Goal: Task Accomplishment & Management: Use online tool/utility

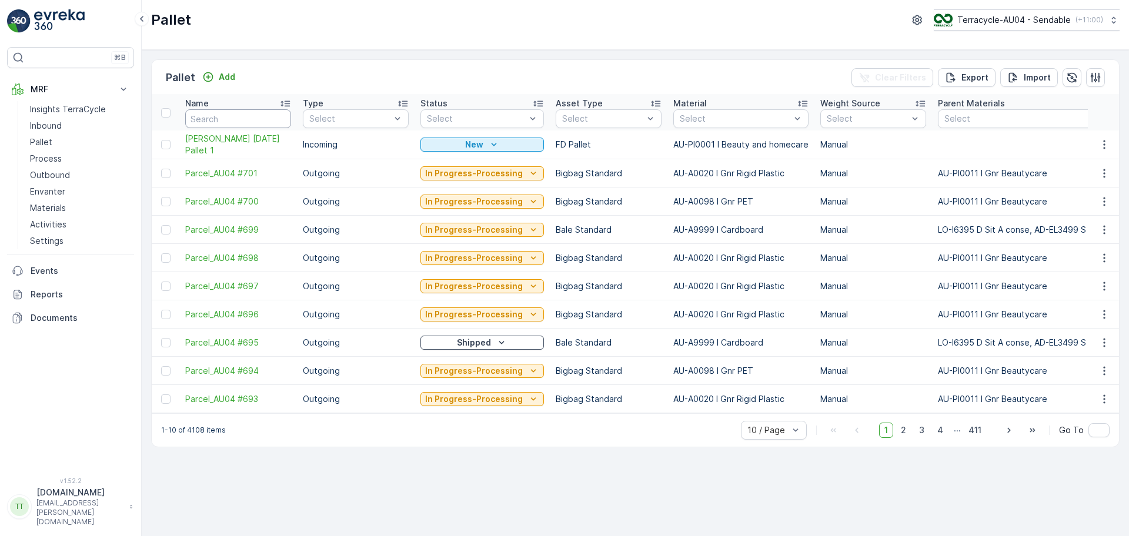
click at [232, 119] on input "text" at bounding box center [238, 118] width 106 height 19
click at [1101, 146] on icon "button" at bounding box center [1104, 145] width 12 height 12
click at [1078, 196] on span "Duplicate Pallet" at bounding box center [1087, 195] width 62 height 12
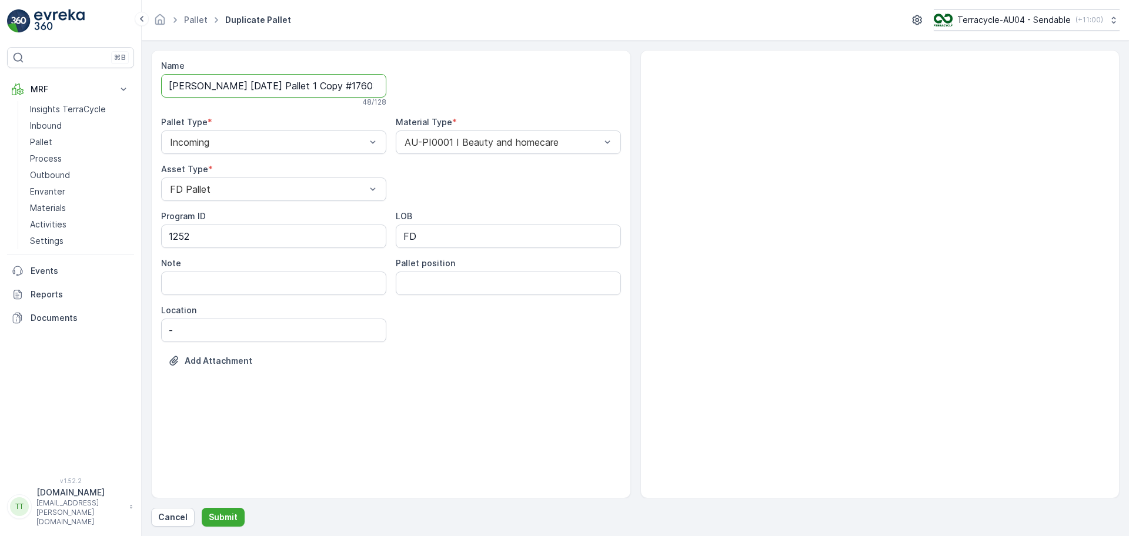
scroll to position [0, 32]
drag, startPoint x: 297, startPoint y: 83, endPoint x: 429, endPoint y: 76, distance: 131.3
click at [429, 76] on div "Name FD Mecca 15/10/2025 Pallet 1 Copy #1760323106051 48 / 128 Pallet Type * In…" at bounding box center [391, 222] width 460 height 325
type input "FD Mecca 15/10/2025 Pallet 2"
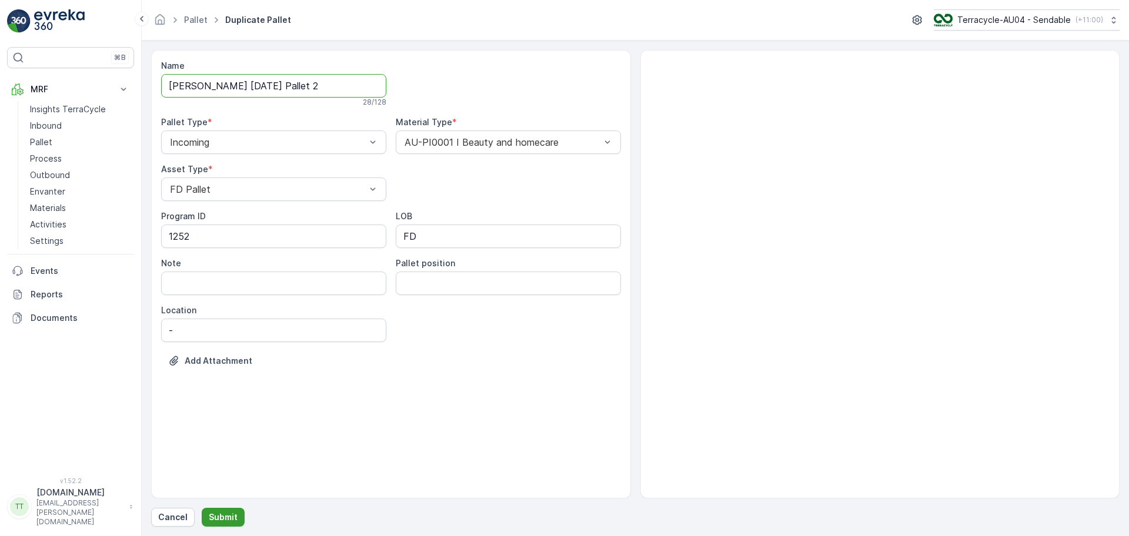
click at [226, 514] on p "Submit" at bounding box center [223, 517] width 29 height 12
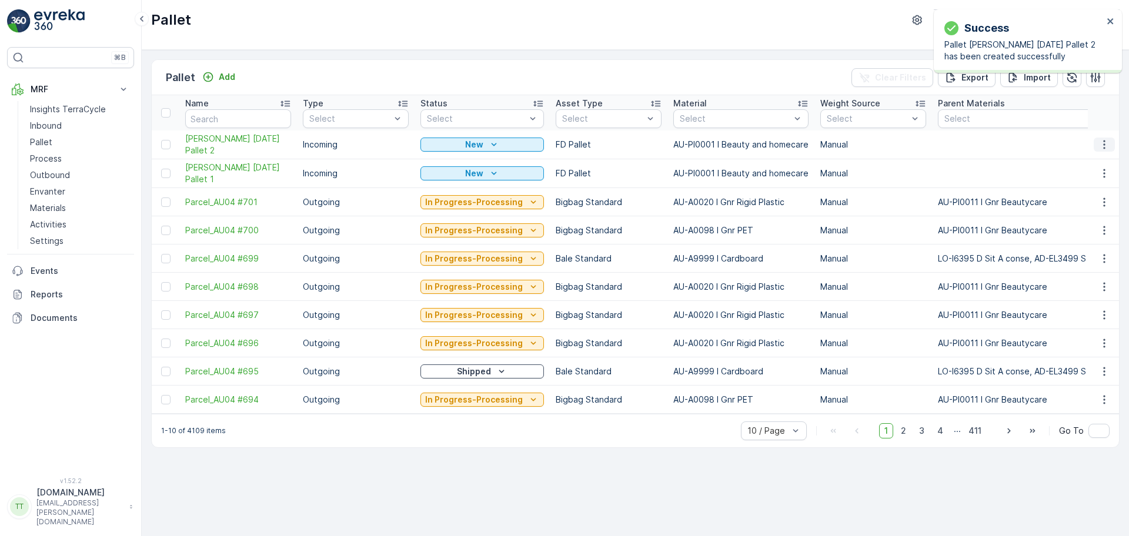
click at [1111, 139] on button "button" at bounding box center [1103, 145] width 21 height 14
click at [1082, 193] on span "Duplicate Pallet" at bounding box center [1087, 195] width 62 height 12
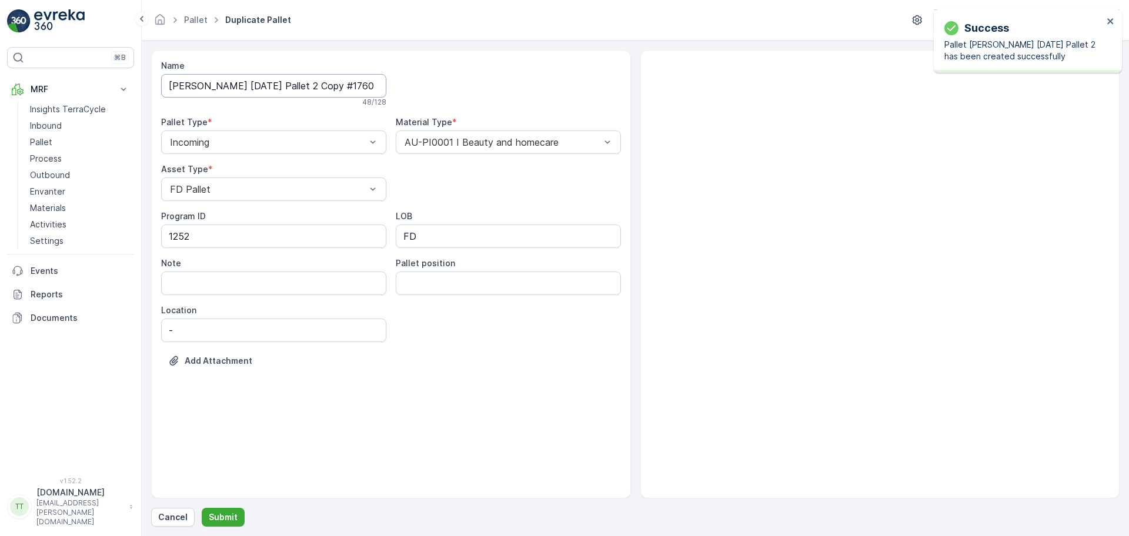
scroll to position [0, 34]
drag, startPoint x: 299, startPoint y: 83, endPoint x: 524, endPoint y: 88, distance: 225.2
click at [512, 84] on div "Name FD Mecca 15/10/2025 Pallet 2 Copy #1760323114622 48 / 128 Pallet Type * In…" at bounding box center [391, 222] width 460 height 325
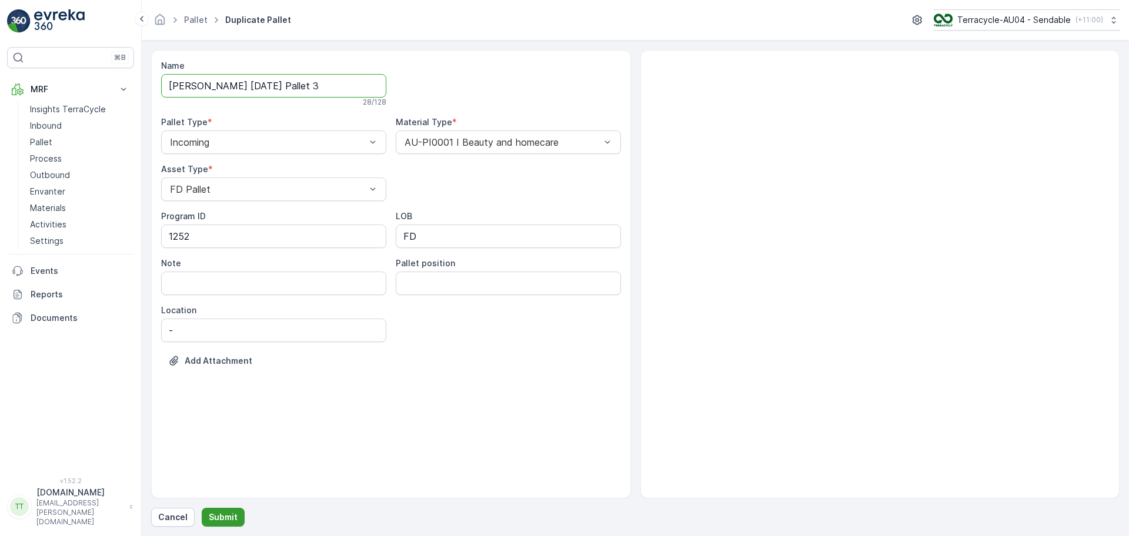
type input "FD Mecca 15/10/2025 Pallet 3"
click at [216, 516] on p "Submit" at bounding box center [223, 517] width 29 height 12
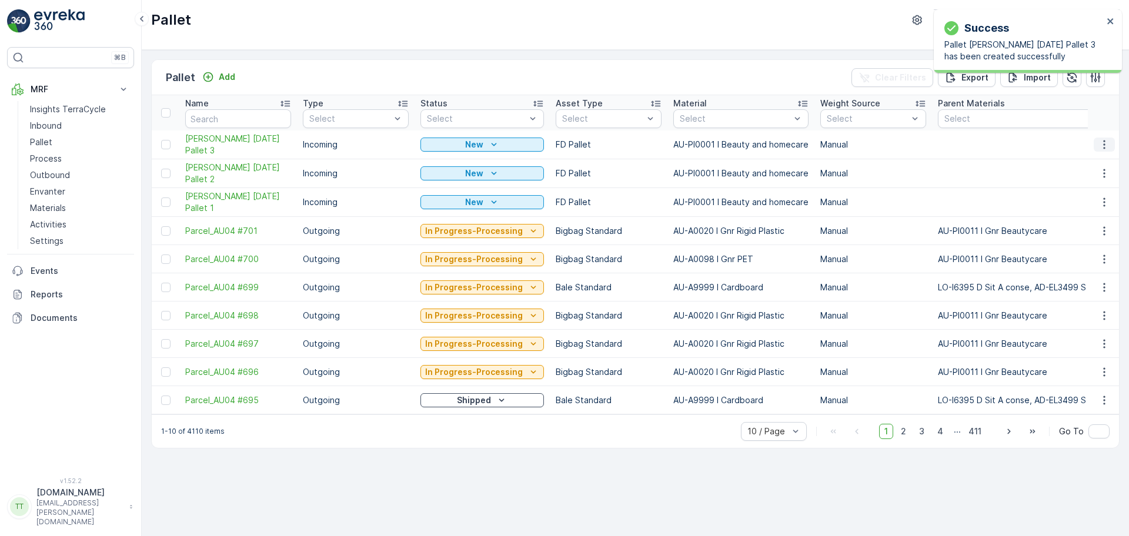
click at [1095, 143] on button "button" at bounding box center [1103, 145] width 21 height 14
click at [1082, 196] on span "Duplicate Pallet" at bounding box center [1087, 195] width 62 height 12
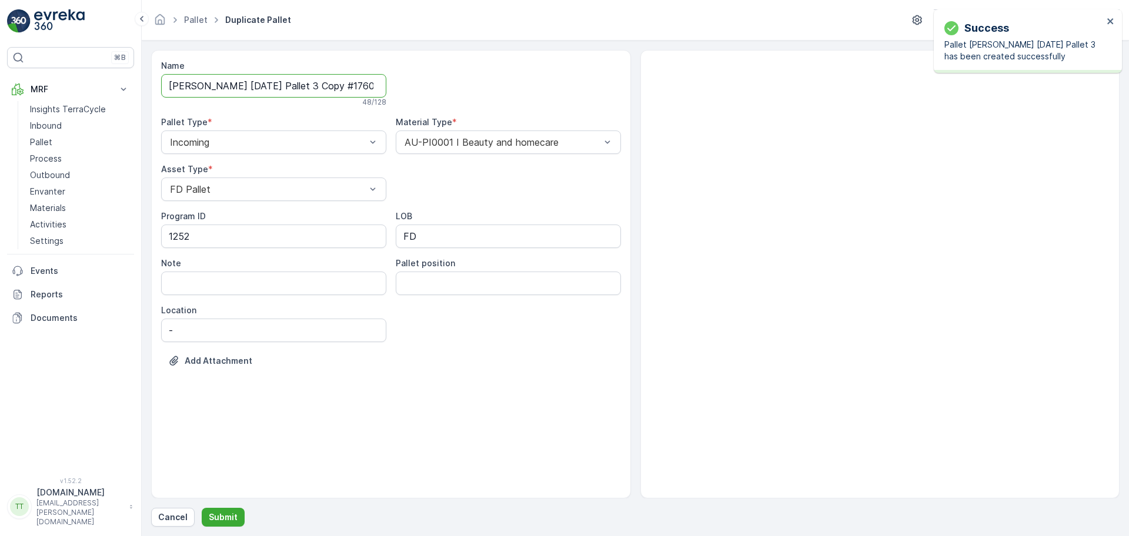
scroll to position [0, 34]
drag, startPoint x: 298, startPoint y: 91, endPoint x: 521, endPoint y: 91, distance: 222.8
click at [519, 90] on div "Name FD Mecca 15/10/2025 Pallet 3 Copy #1760323121794 48 / 128 Pallet Type * In…" at bounding box center [391, 222] width 460 height 325
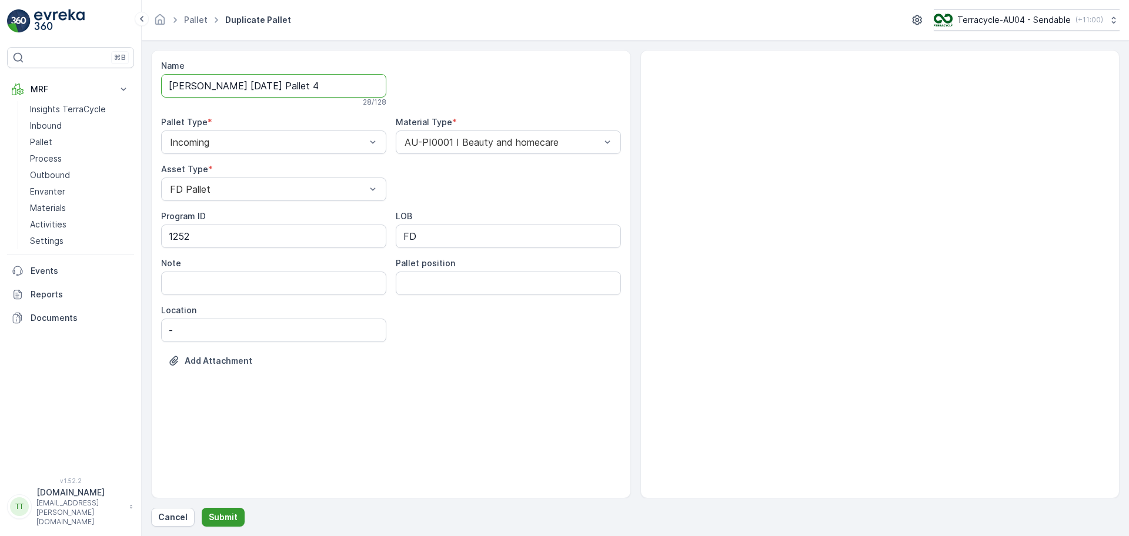
type input "FD Mecca 15/10/2025 Pallet 4"
click at [221, 523] on p "Submit" at bounding box center [223, 517] width 29 height 12
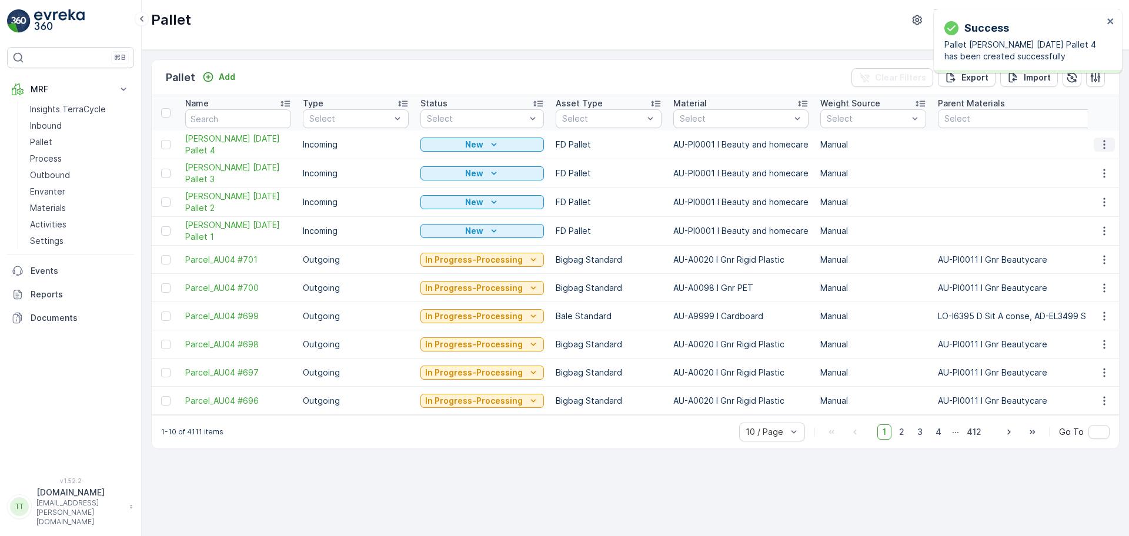
click at [1099, 146] on icon "button" at bounding box center [1104, 145] width 12 height 12
click at [1078, 196] on span "Duplicate Pallet" at bounding box center [1087, 195] width 62 height 12
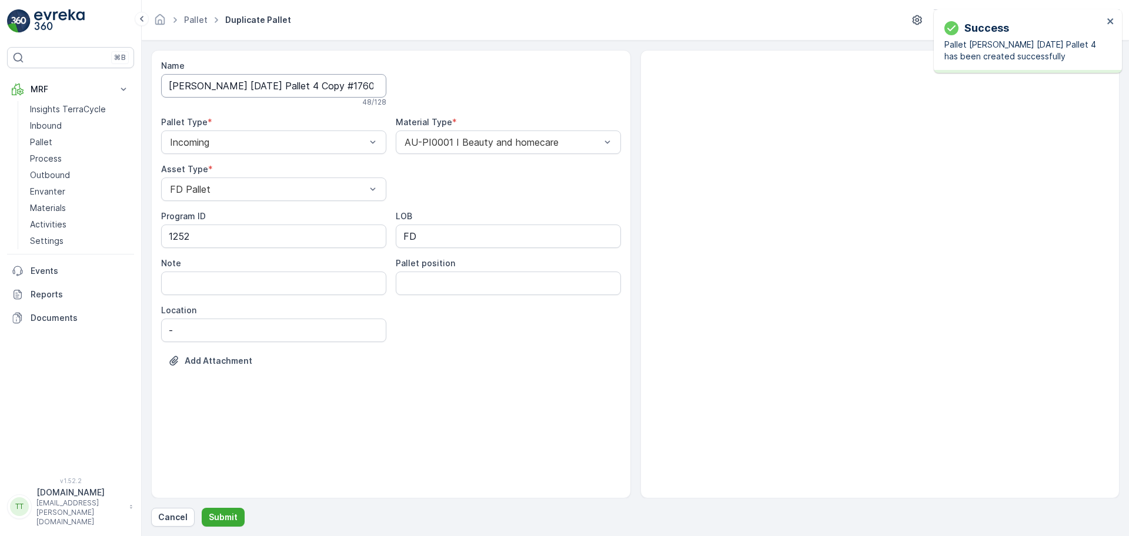
scroll to position [0, 34]
drag, startPoint x: 467, startPoint y: 89, endPoint x: 500, endPoint y: 89, distance: 32.9
click at [491, 89] on div "Name FD Mecca 15/10/2025 Pallet 4 Copy #1760323129051 48 / 128 Pallet Type * In…" at bounding box center [391, 222] width 460 height 325
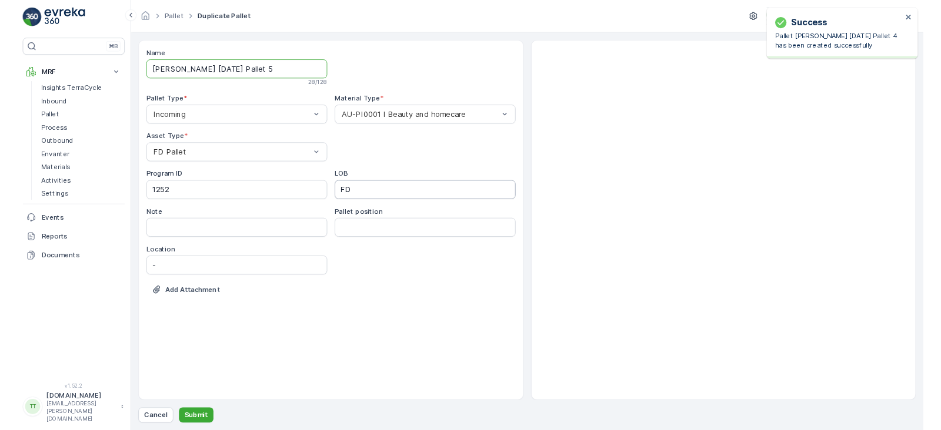
scroll to position [0, 0]
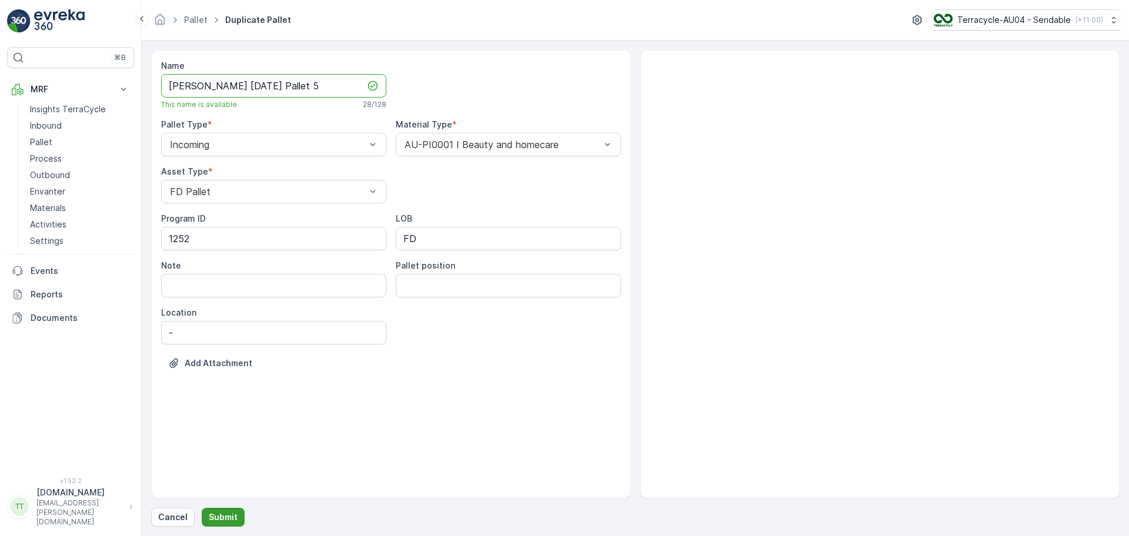
type input "FD Mecca 15/10/2025 Pallet 5"
click at [230, 512] on p "Submit" at bounding box center [223, 517] width 29 height 12
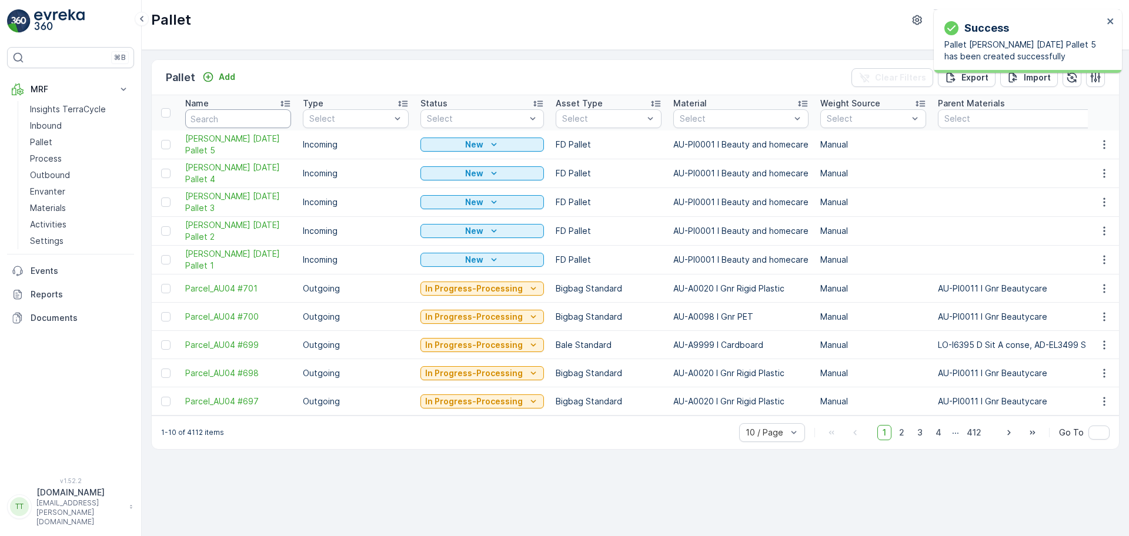
click at [232, 114] on input "text" at bounding box center [238, 118] width 106 height 19
type input "FD MEcca"
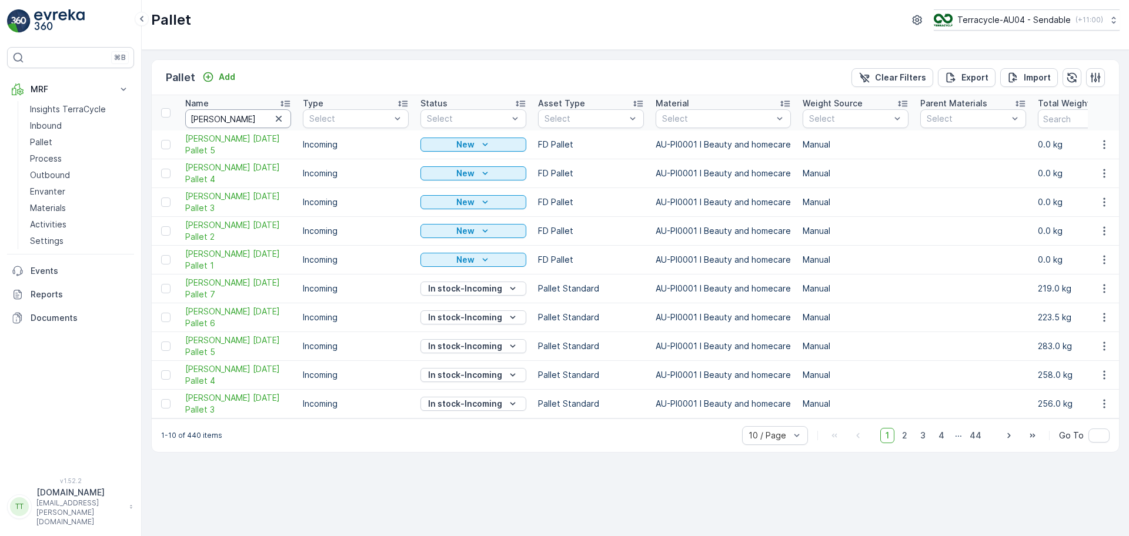
click at [238, 119] on input "FD MEcca" at bounding box center [238, 118] width 106 height 19
type input "FD MEcca 08/"
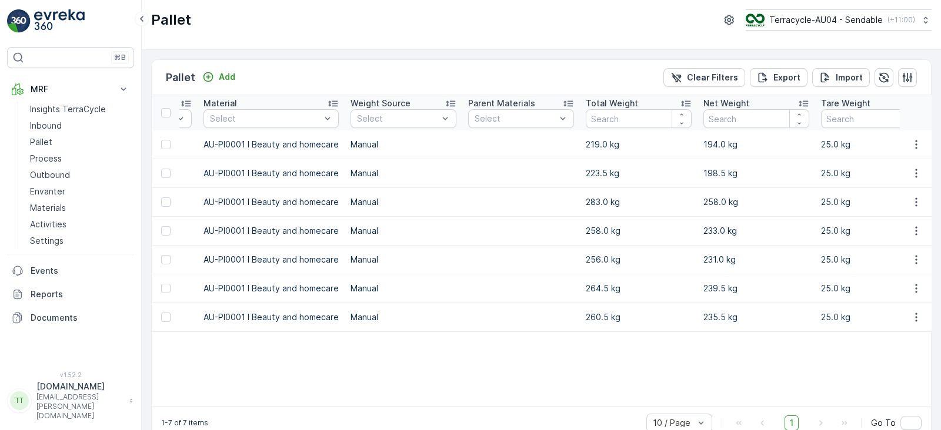
scroll to position [0, 505]
